Goal: Find specific page/section: Find specific page/section

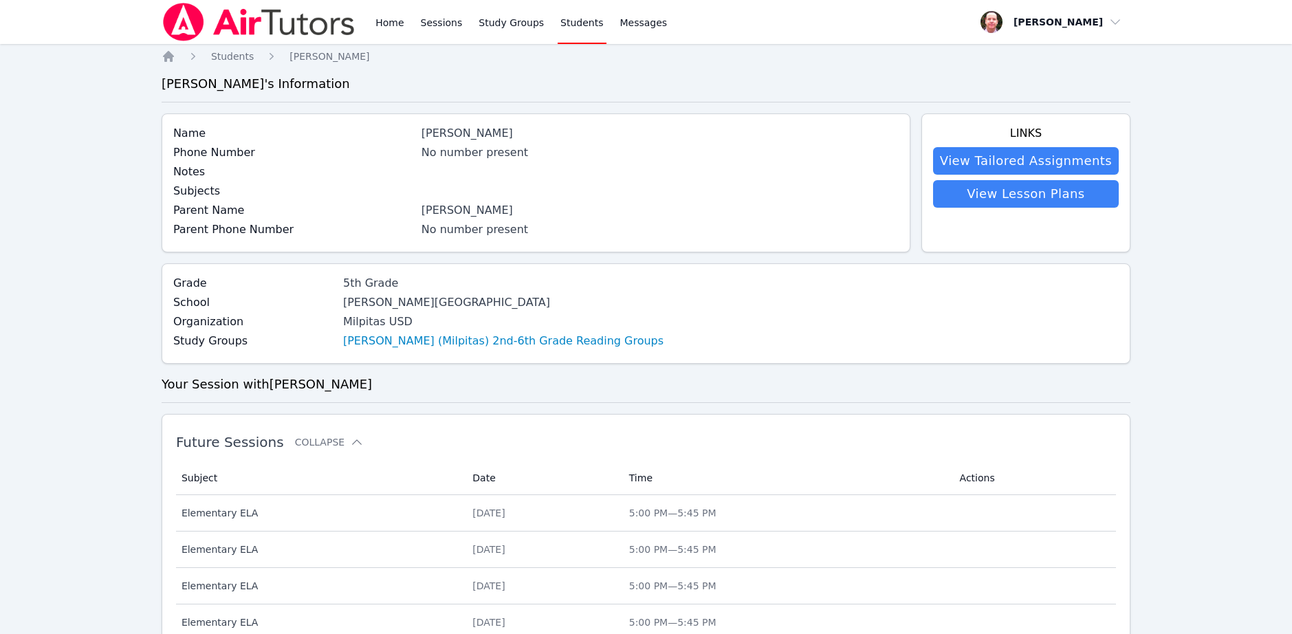
click at [387, 23] on link "Home" at bounding box center [390, 22] width 34 height 44
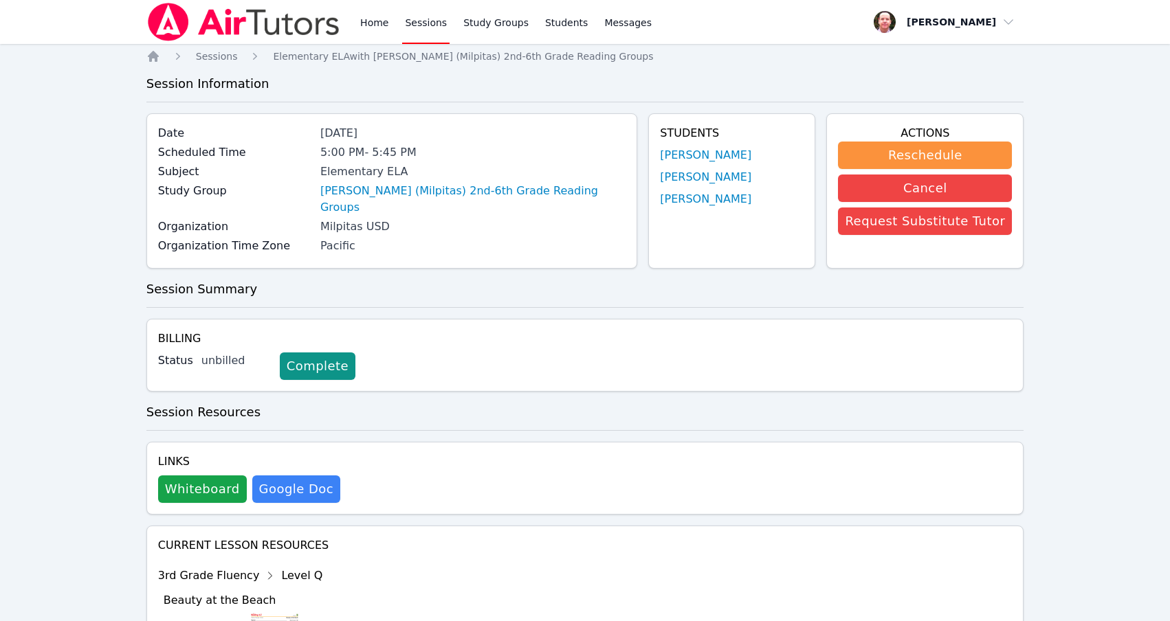
scroll to position [1894, 0]
